Goal: Find specific page/section: Find specific page/section

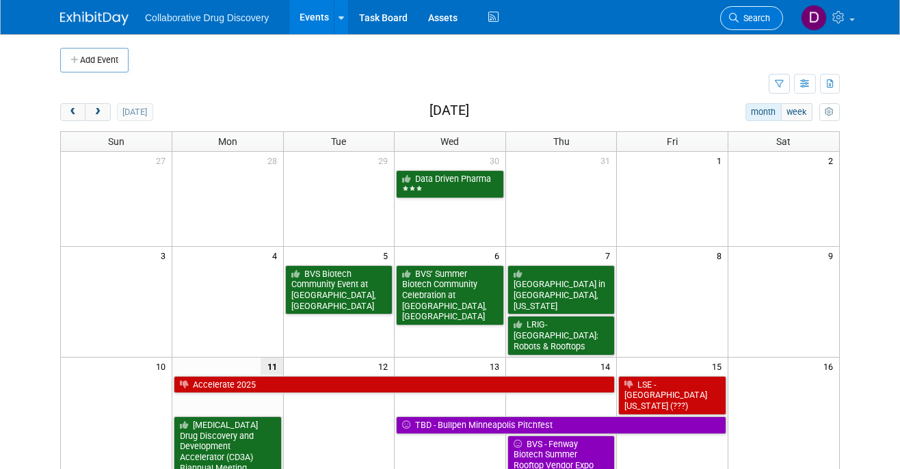
click at [752, 15] on span "Search" at bounding box center [754, 18] width 31 height 10
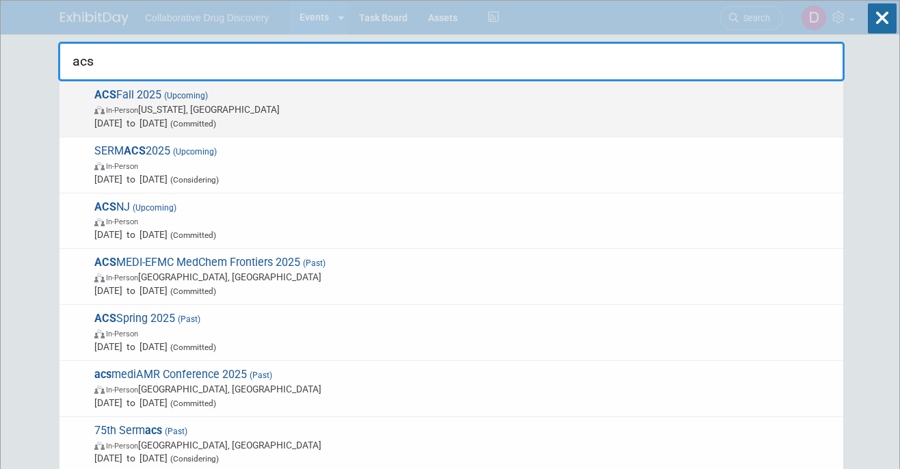
type input "acs"
click at [216, 123] on span "(Committed)" at bounding box center [192, 124] width 49 height 10
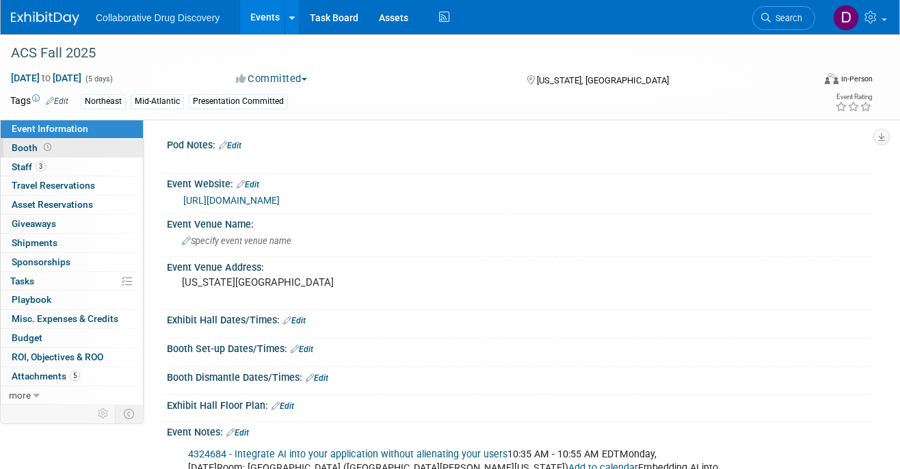
click at [40, 144] on span "Booth" at bounding box center [33, 147] width 42 height 11
